Goal: Task Accomplishment & Management: Manage account settings

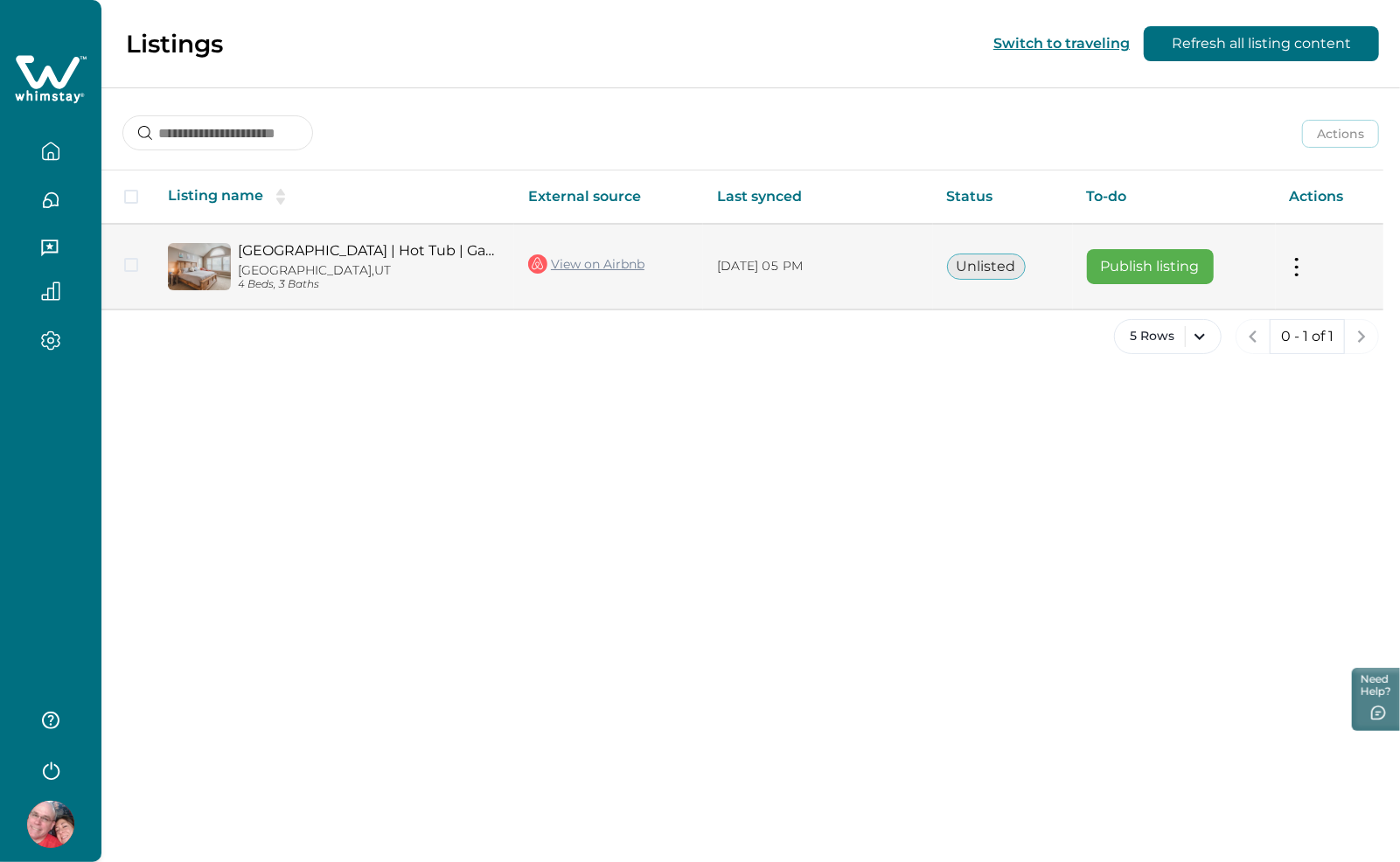
click at [1310, 264] on td "Actions View listing on Whimstay Publish listing View listing details" at bounding box center [1329, 267] width 107 height 85
click at [138, 262] on td at bounding box center [128, 267] width 52 height 85
click at [133, 266] on span at bounding box center [131, 265] width 14 height 14
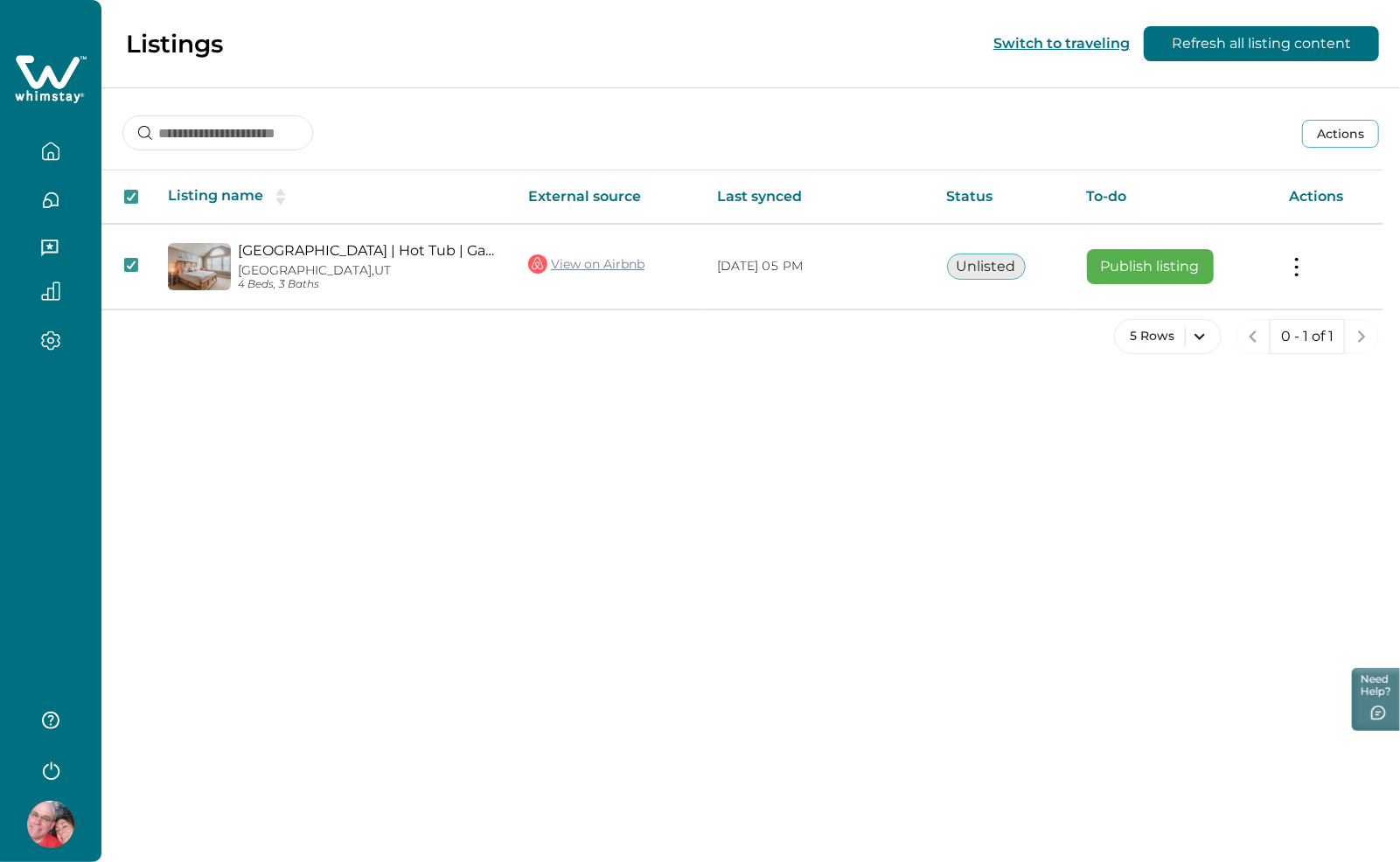
click at [612, 471] on div "Listings Switch to traveling Refresh all listing content Actions Actions Publis…" at bounding box center [750, 431] width 1298 height 862
click at [54, 152] on icon "button" at bounding box center [51, 152] width 19 height 19
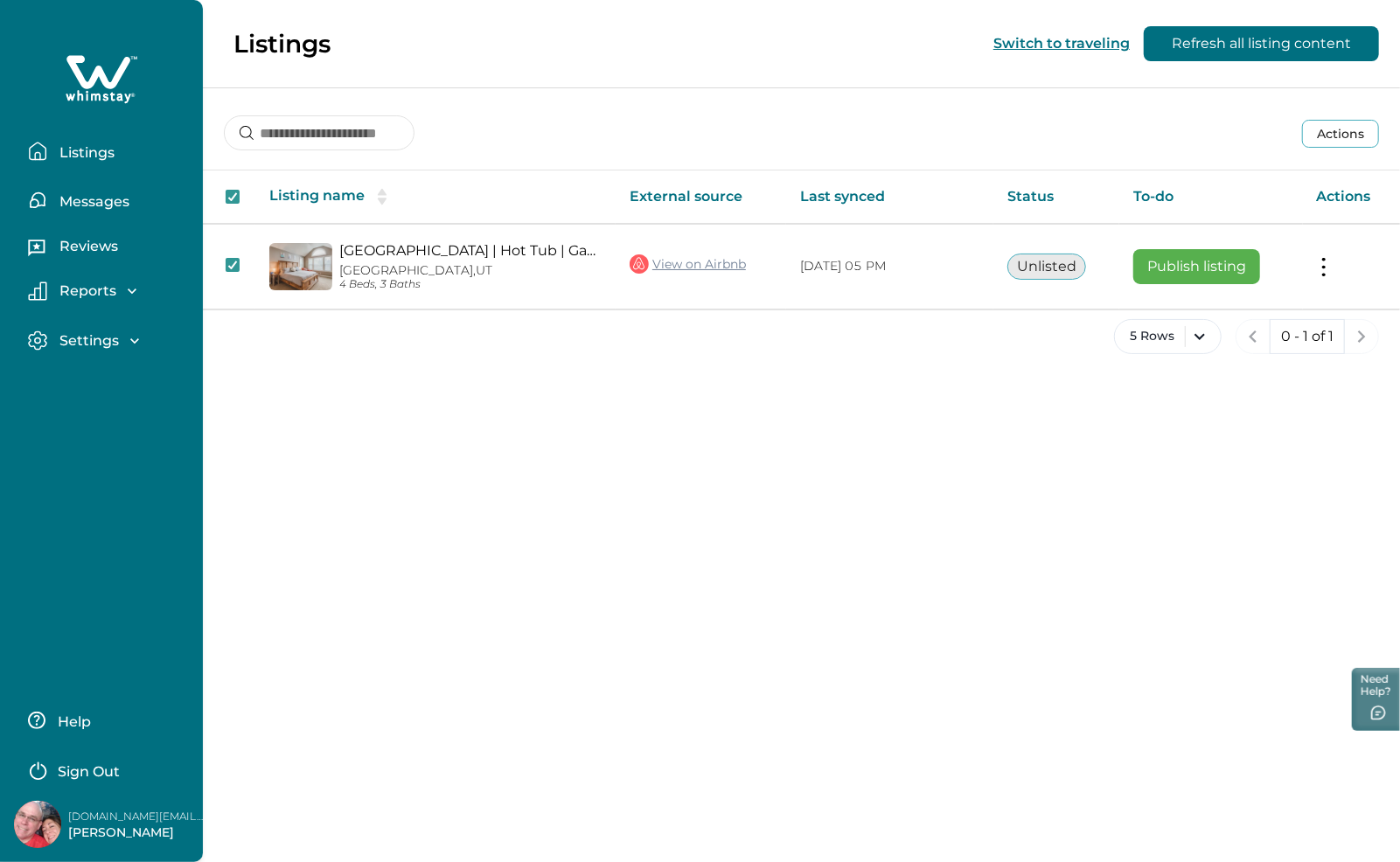
click at [1338, 127] on button "Actions" at bounding box center [1341, 133] width 77 height 28
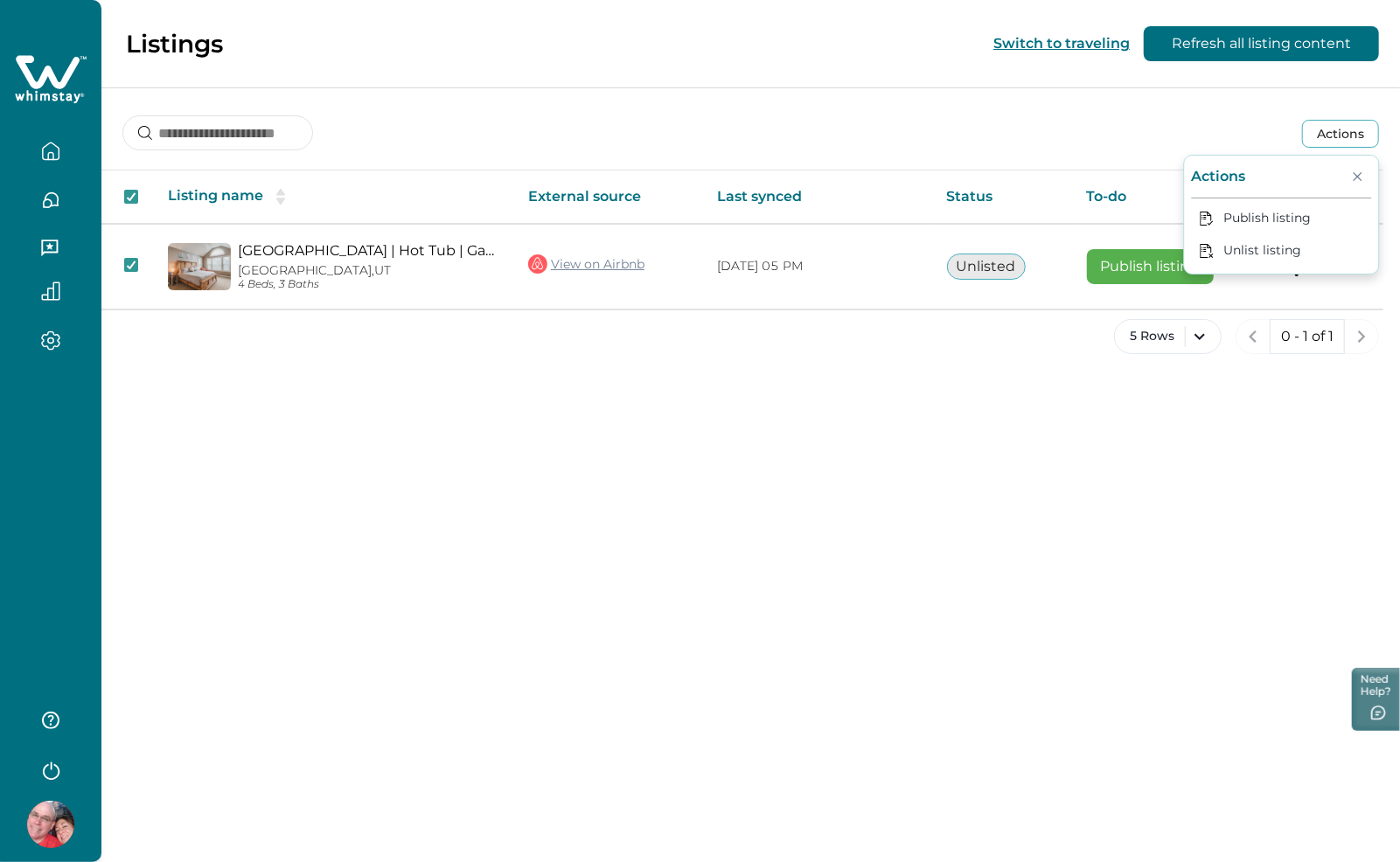
click at [1159, 113] on div "Actions Actions Publish listing Unlist listing" at bounding box center [750, 119] width 1298 height 65
click at [50, 143] on icon "button" at bounding box center [50, 150] width 15 height 16
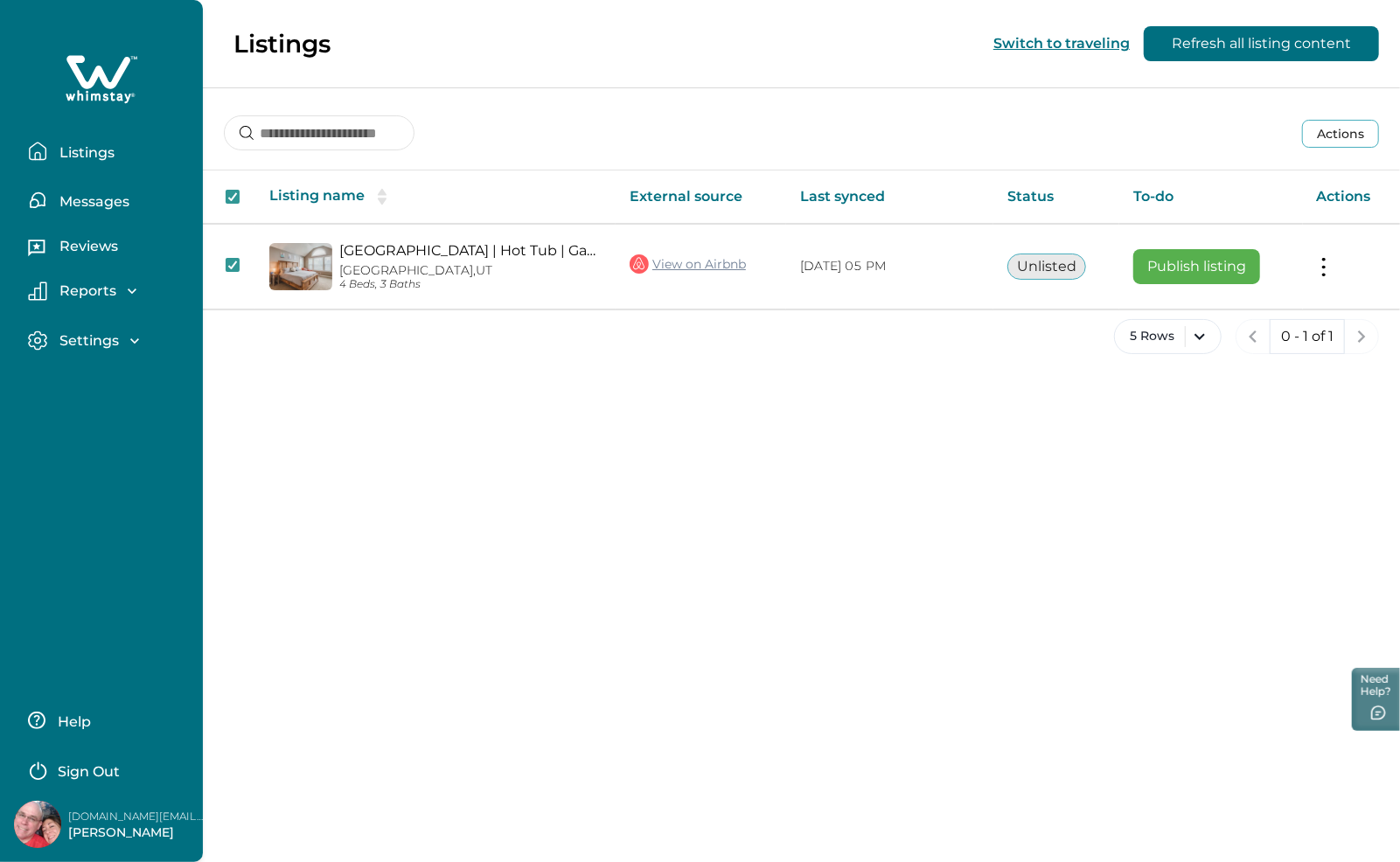
click at [134, 826] on p "[PERSON_NAME]" at bounding box center [138, 833] width 140 height 17
click at [36, 815] on img at bounding box center [37, 824] width 47 height 47
click at [36, 817] on img at bounding box center [37, 824] width 47 height 47
click at [141, 325] on div "Settings Profile details Payout method" at bounding box center [101, 341] width 175 height 50
click at [140, 340] on icon "button" at bounding box center [134, 341] width 17 height 17
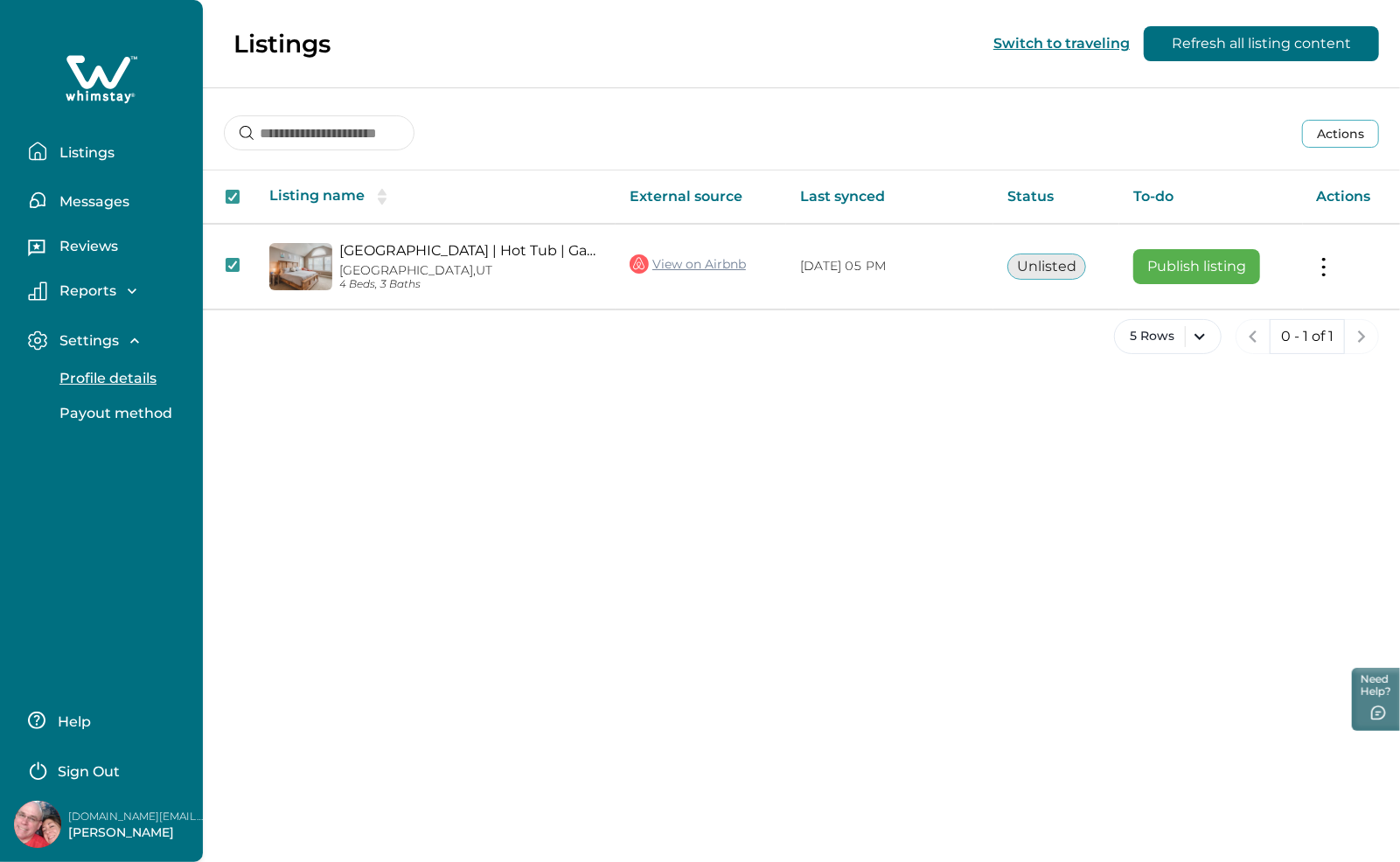
click at [147, 385] on p "Profile details" at bounding box center [105, 379] width 102 height 17
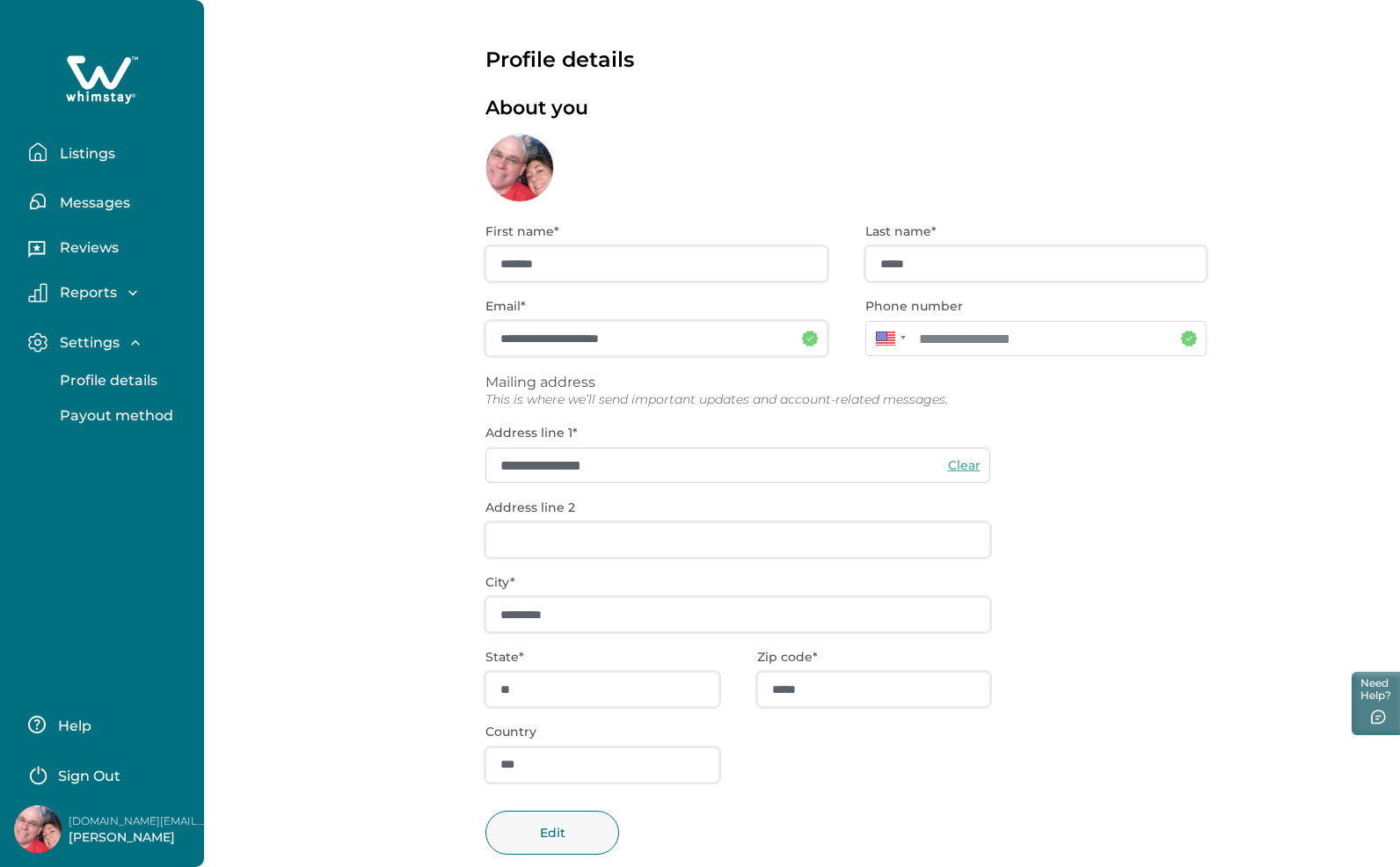
click at [107, 299] on p "Reports" at bounding box center [86, 293] width 62 height 17
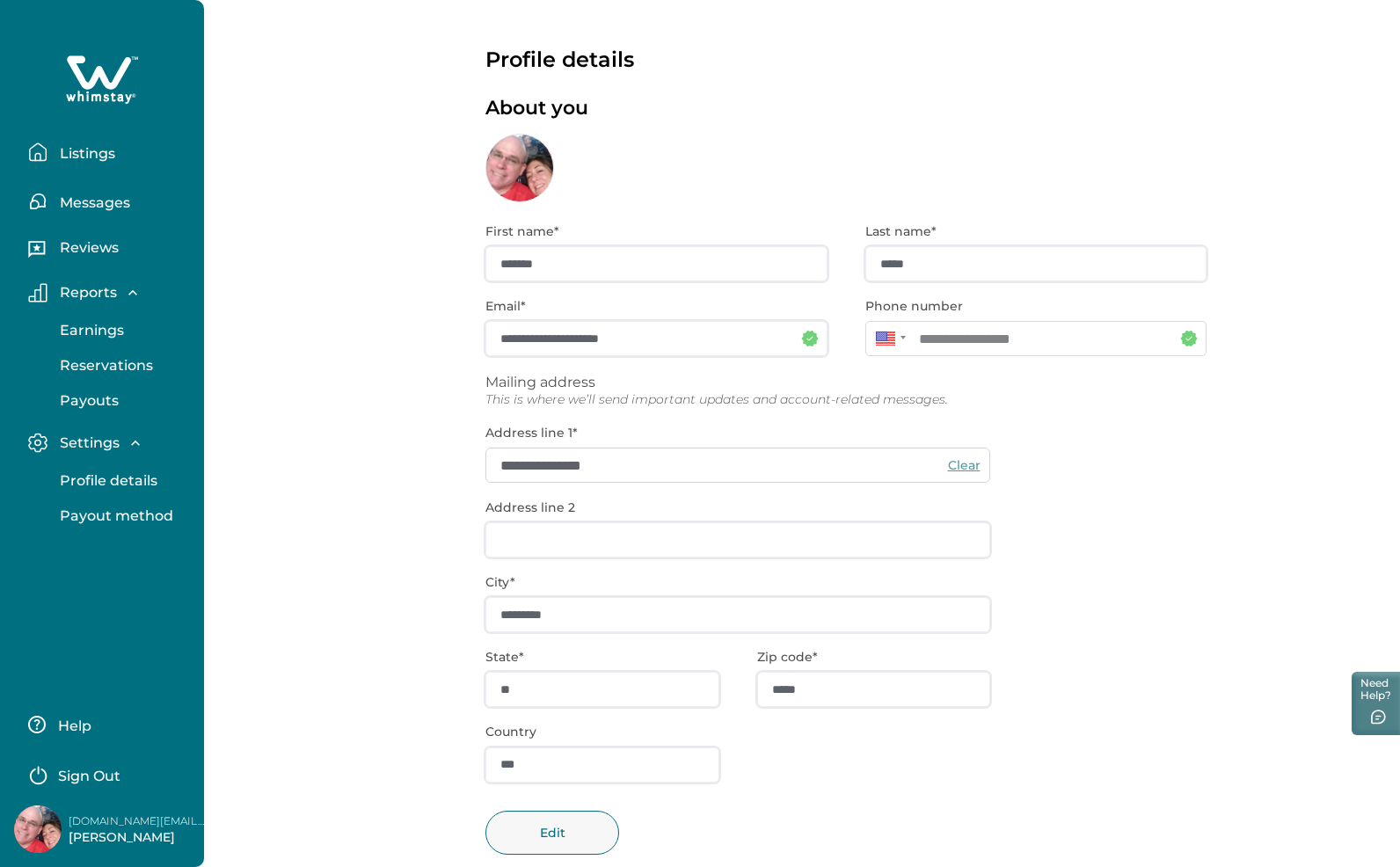
click at [123, 198] on p "Messages" at bounding box center [92, 203] width 76 height 17
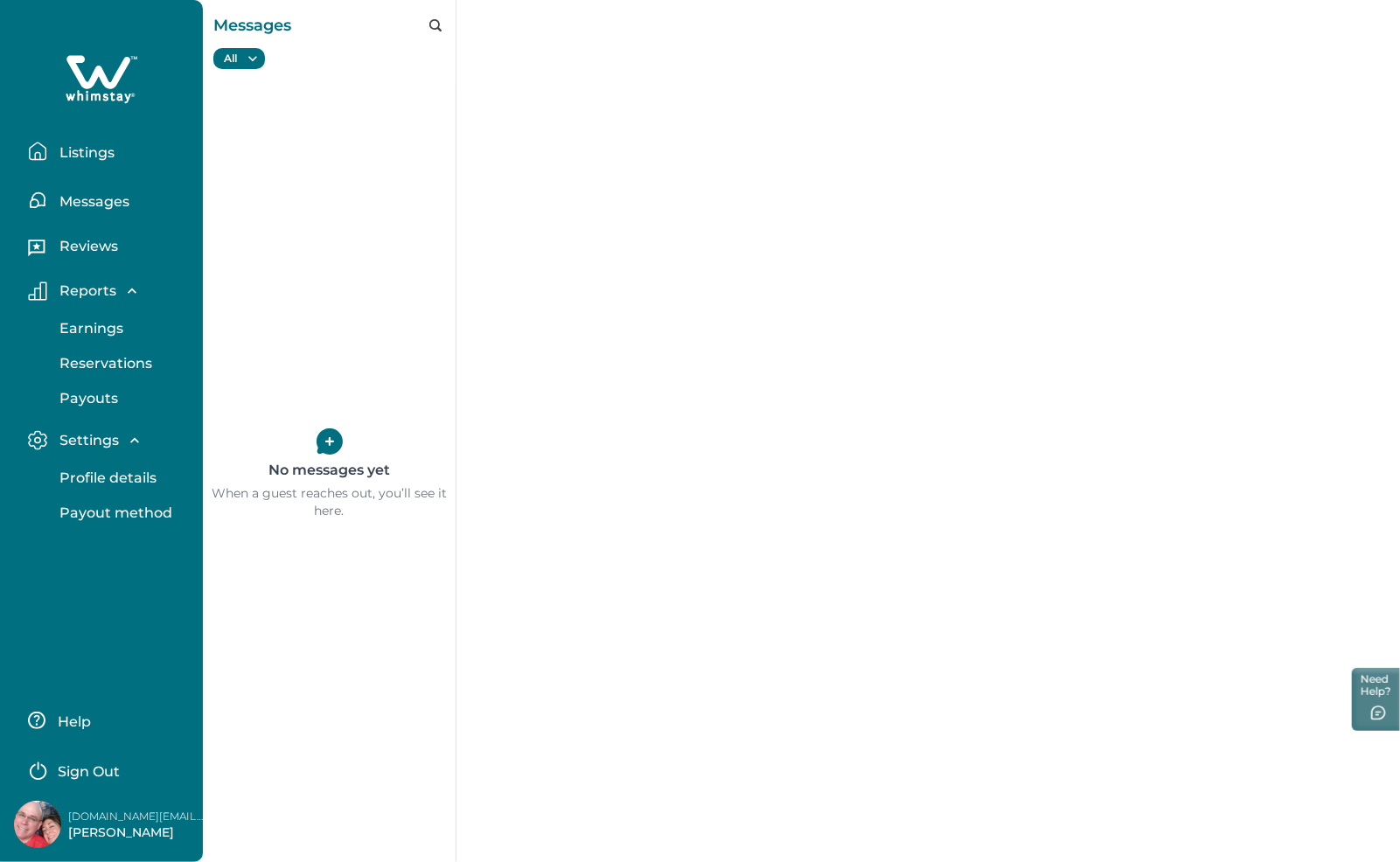
click at [99, 158] on p "Listings" at bounding box center [84, 153] width 60 height 17
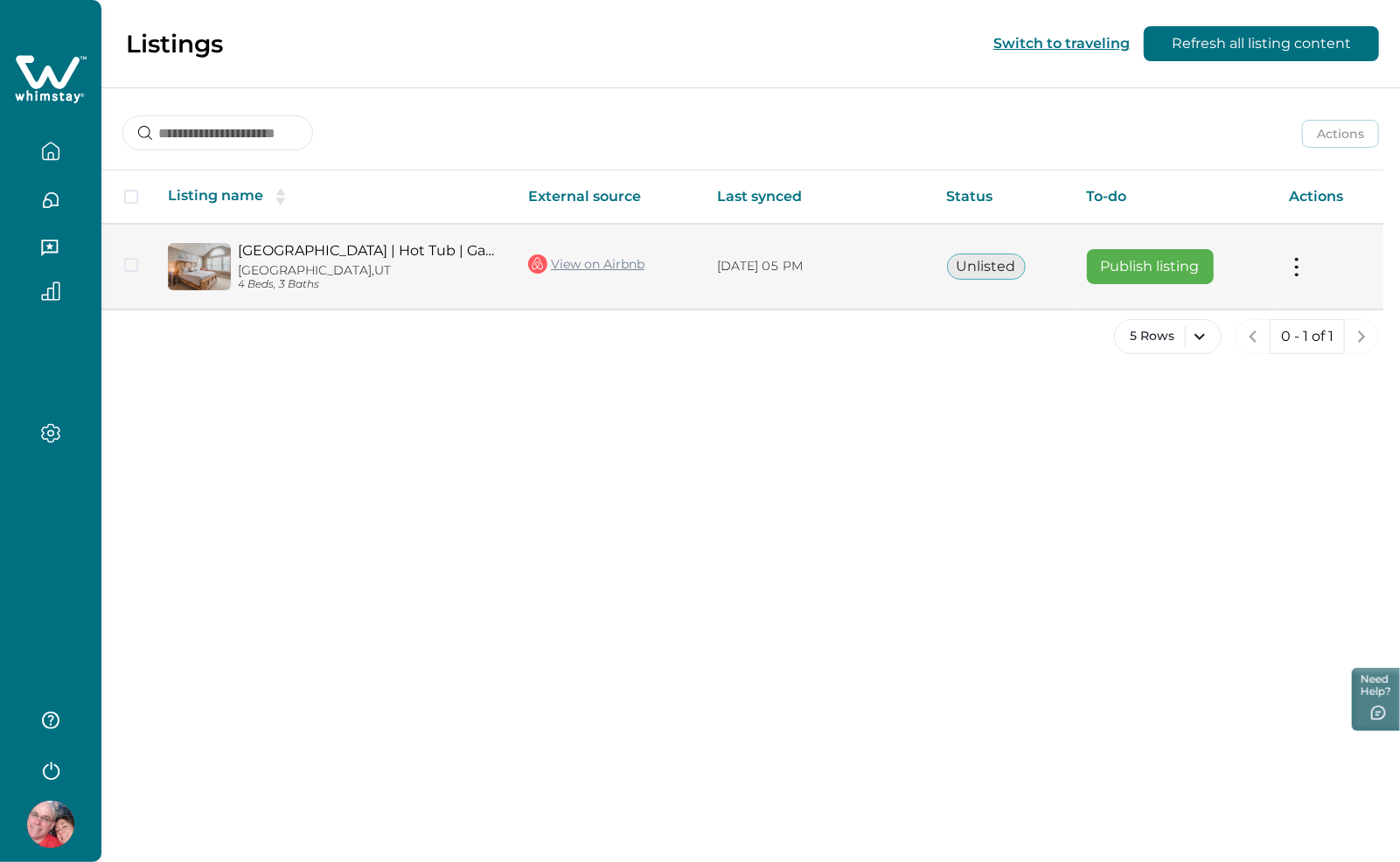
click at [1334, 255] on td "Actions View listing on Whimstay Publish listing View listing details" at bounding box center [1329, 267] width 107 height 85
click at [1305, 263] on td "Actions View listing on Whimstay Publish listing View listing details" at bounding box center [1329, 267] width 107 height 85
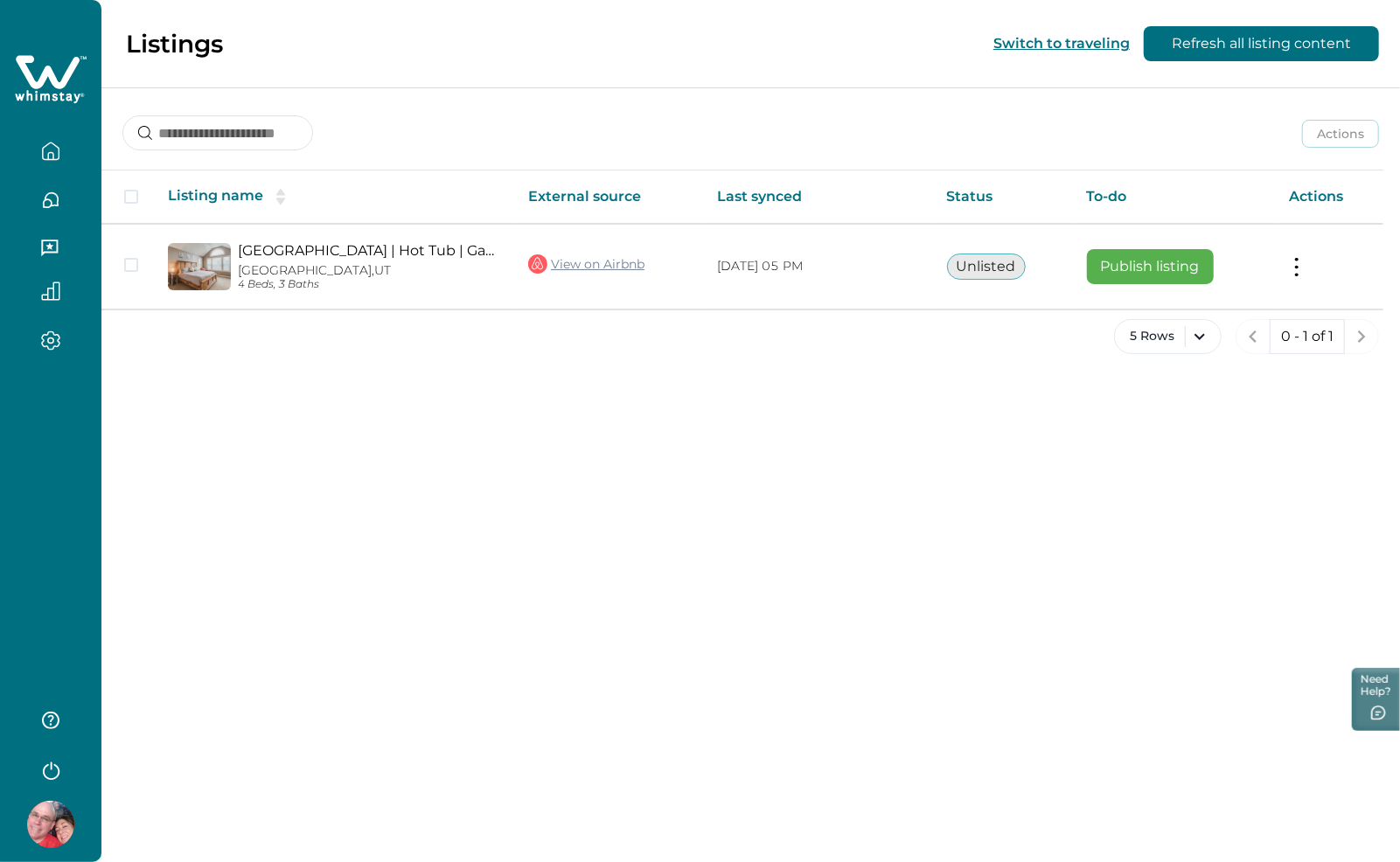
click at [50, 724] on icon "button" at bounding box center [50, 720] width 17 height 17
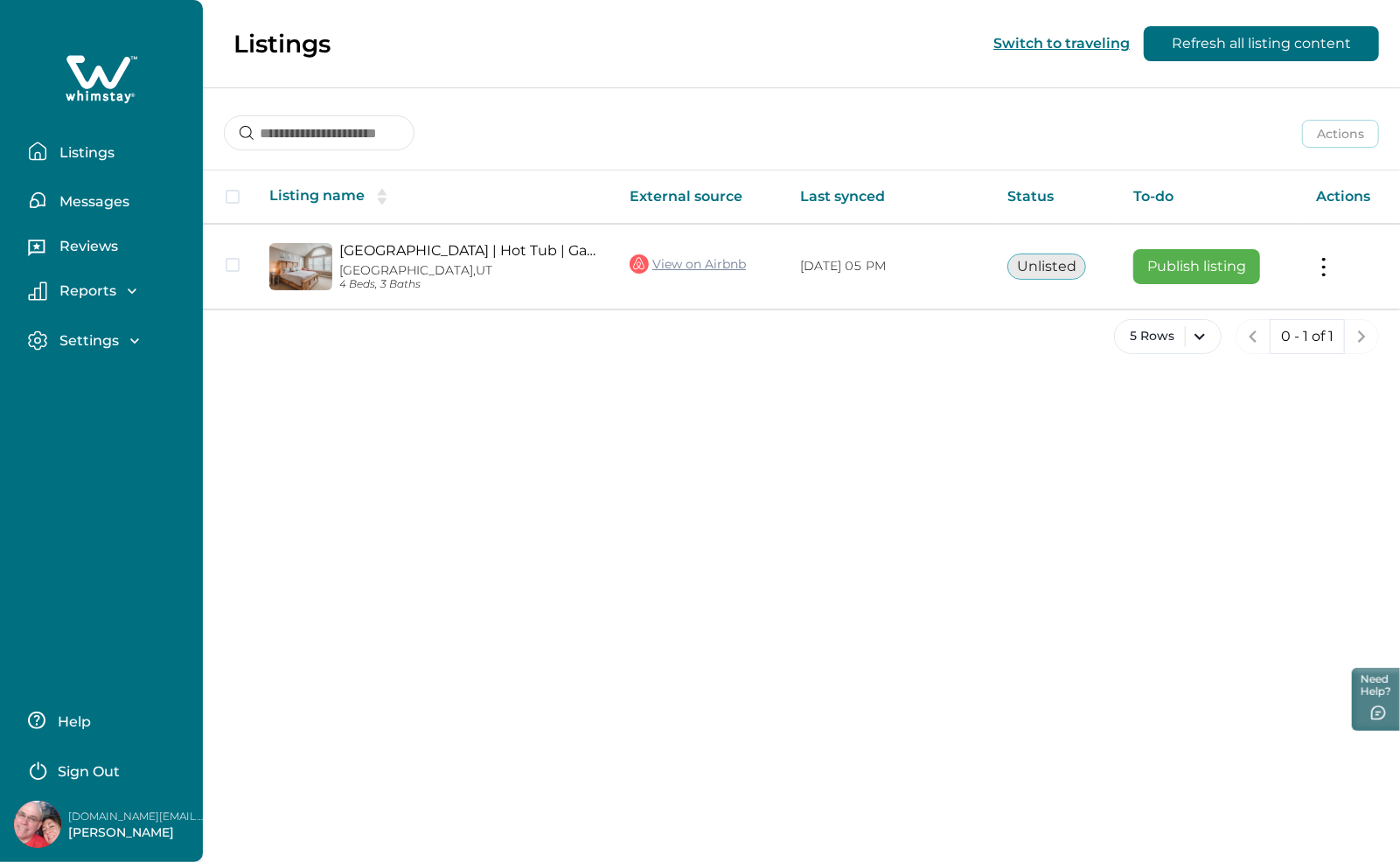
click at [77, 718] on p "Help" at bounding box center [72, 722] width 39 height 17
